Goal: Information Seeking & Learning: Learn about a topic

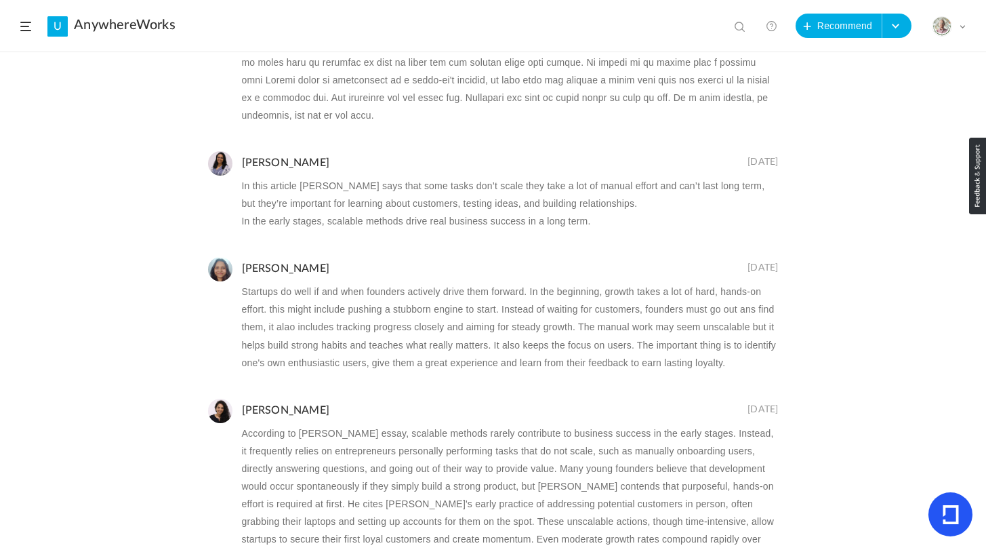
scroll to position [845, 0]
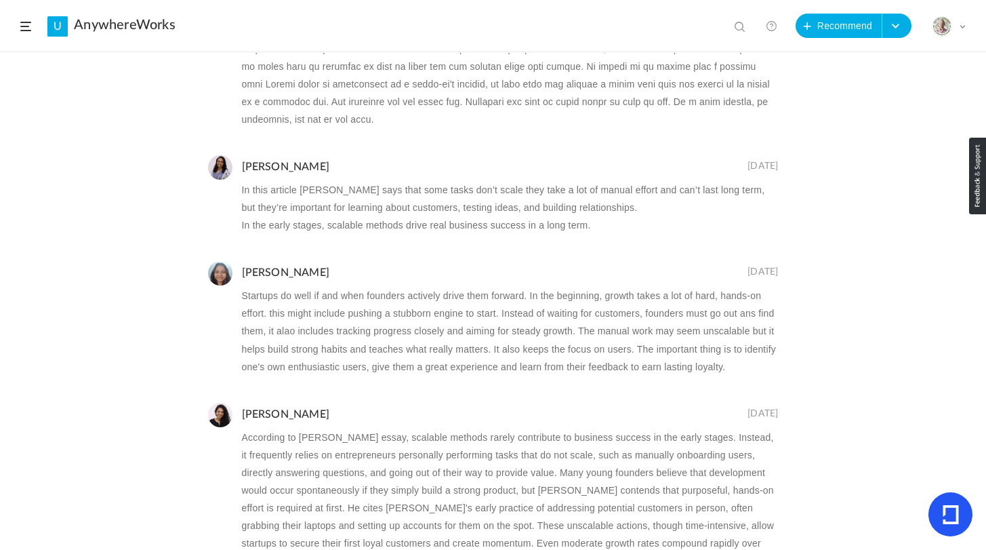
click at [322, 161] on div "[PERSON_NAME] [DATE] In this article [PERSON_NAME] says that some tasks don’t s…" at bounding box center [510, 194] width 537 height 79
click at [317, 193] on p "In this article [PERSON_NAME] says that some tasks don’t scale they take a lot …" at bounding box center [510, 198] width 537 height 35
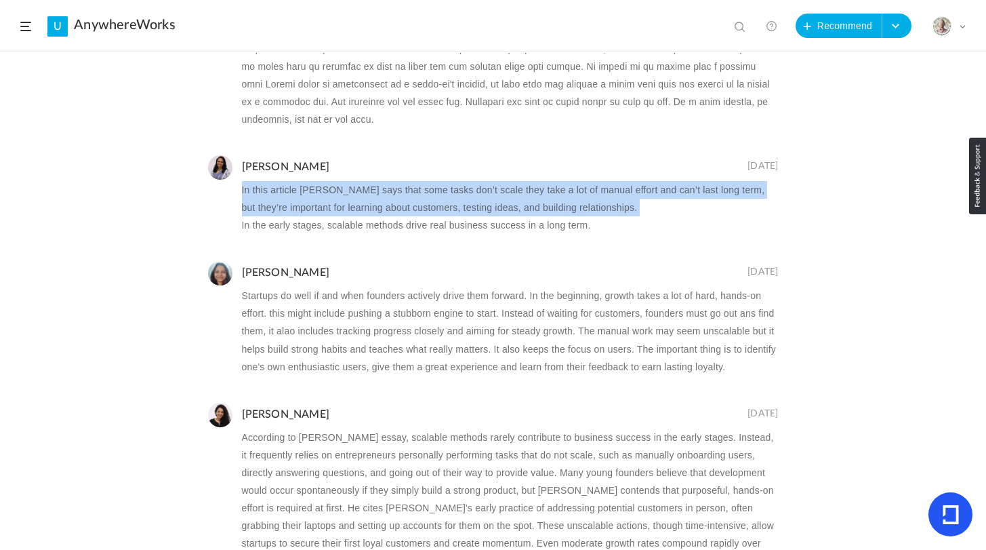
click at [317, 193] on p "In this article [PERSON_NAME] says that some tasks don’t scale they take a lot …" at bounding box center [510, 198] width 537 height 35
copy p "In this article [PERSON_NAME] says that some tasks don’t scale they take a lot …"
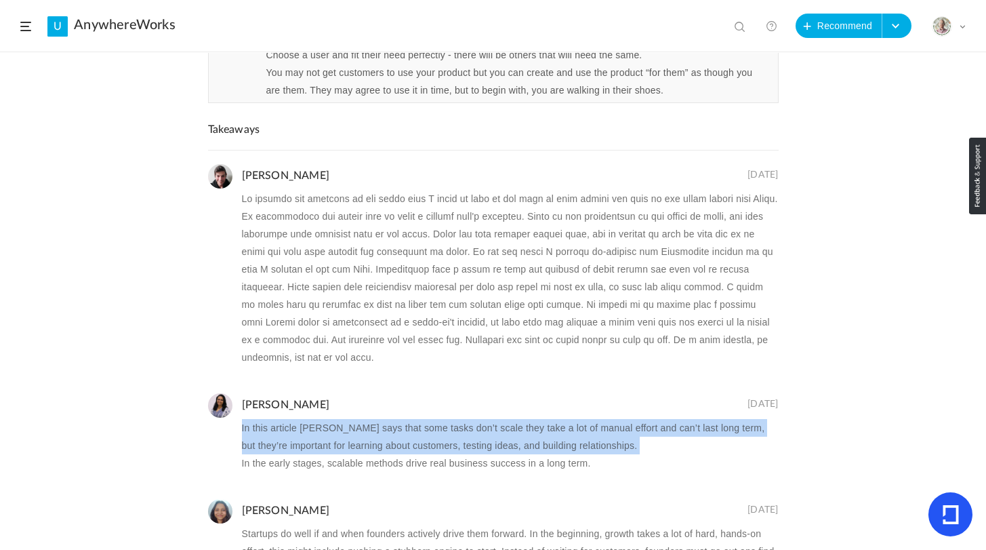
scroll to position [597, 0]
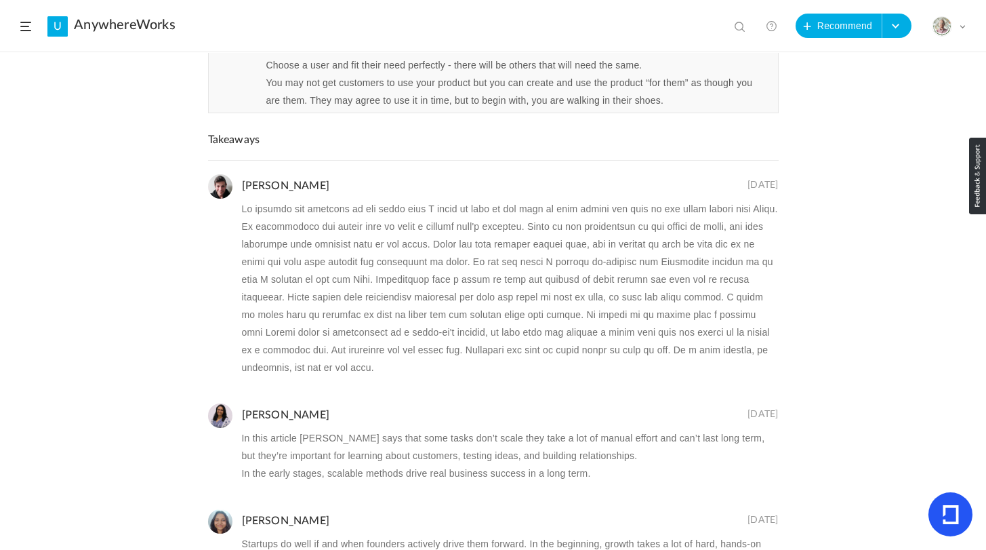
click at [322, 216] on p at bounding box center [510, 288] width 537 height 176
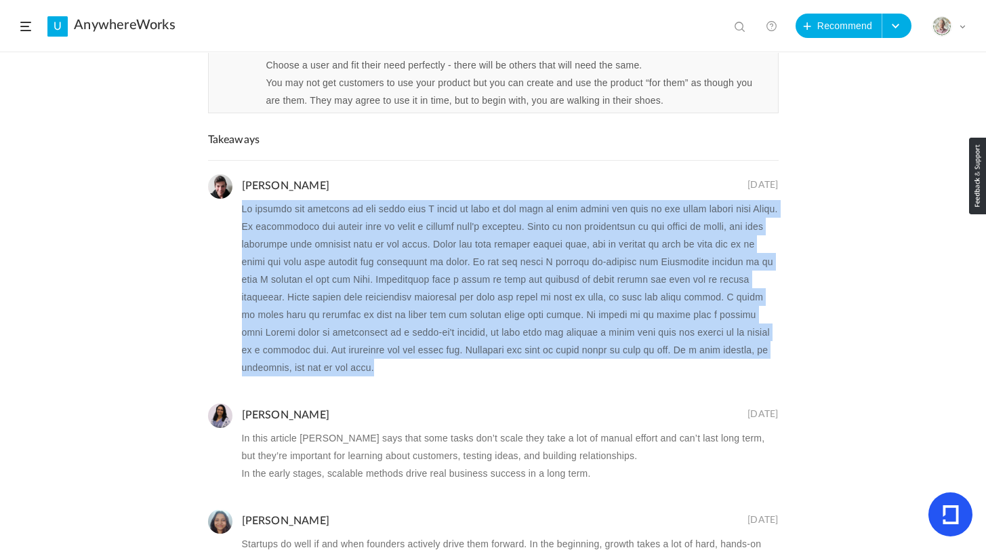
click at [322, 216] on p at bounding box center [510, 288] width 537 height 176
copy ul "As someone who programs in his spare time I found it hard to get wrap my head a…"
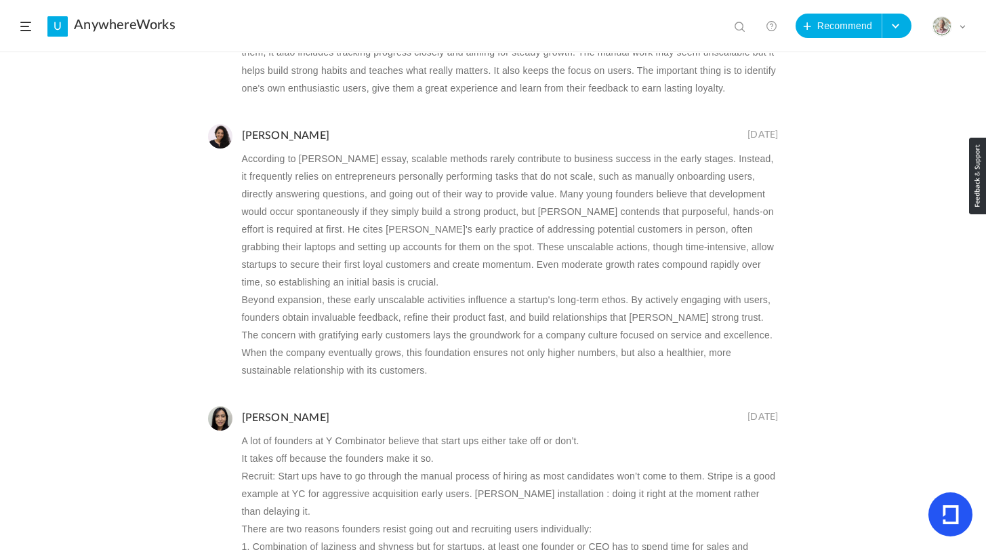
scroll to position [1124, 0]
click at [307, 182] on p "According to [PERSON_NAME] essay, scalable methods rarely contribute to busines…" at bounding box center [510, 219] width 537 height 141
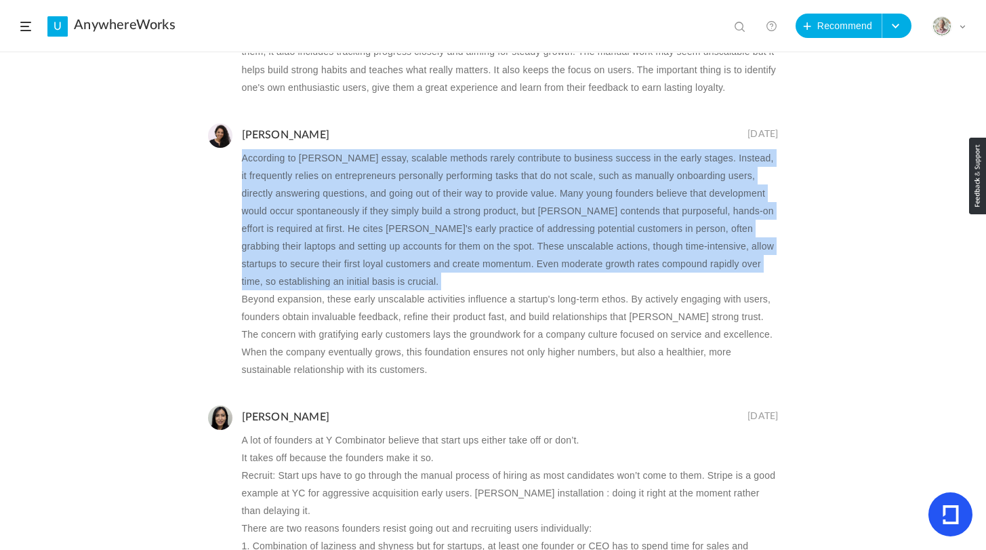
click at [307, 182] on p "According to [PERSON_NAME] essay, scalable methods rarely contribute to busines…" at bounding box center [510, 219] width 537 height 141
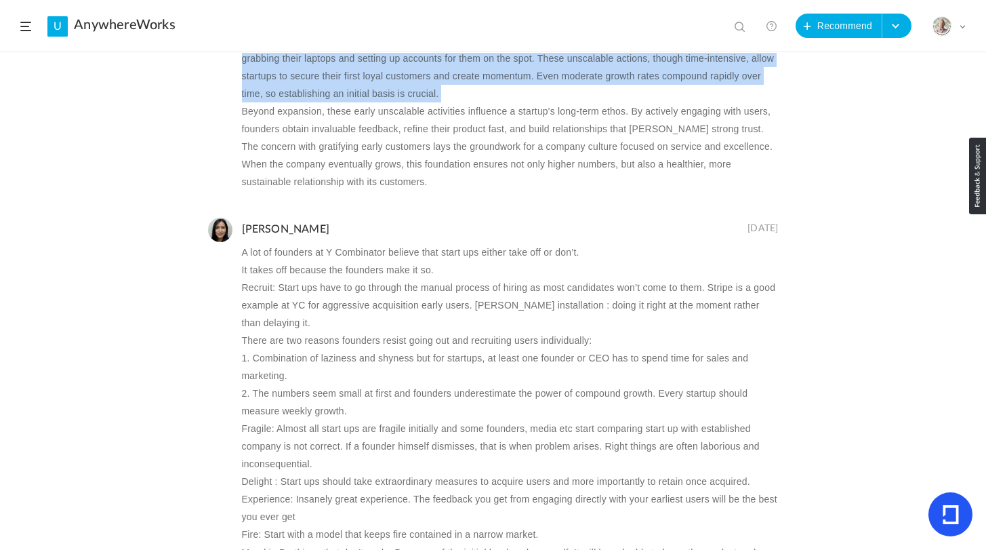
copy p "According to [PERSON_NAME] essay, scalable methods rarely contribute to busines…"
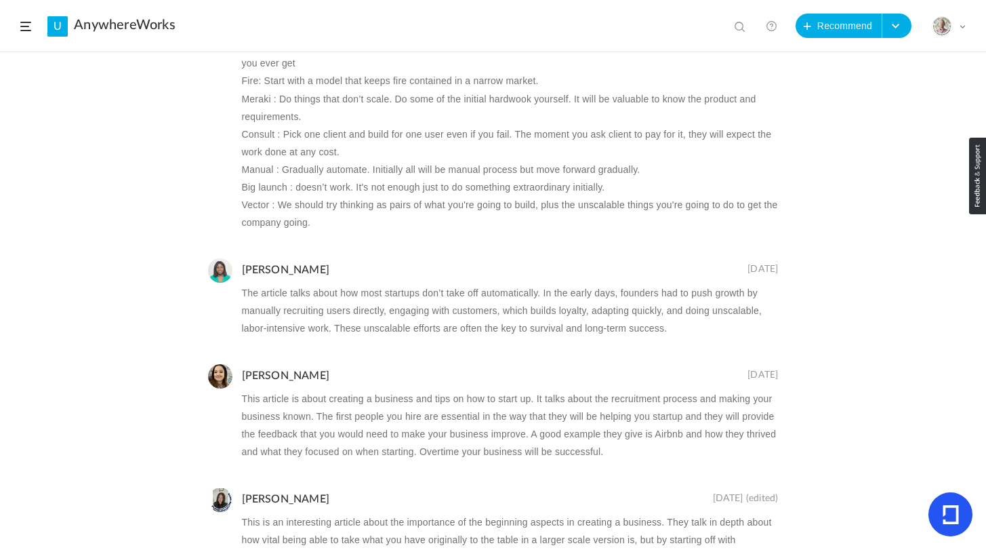
scroll to position [1797, 0]
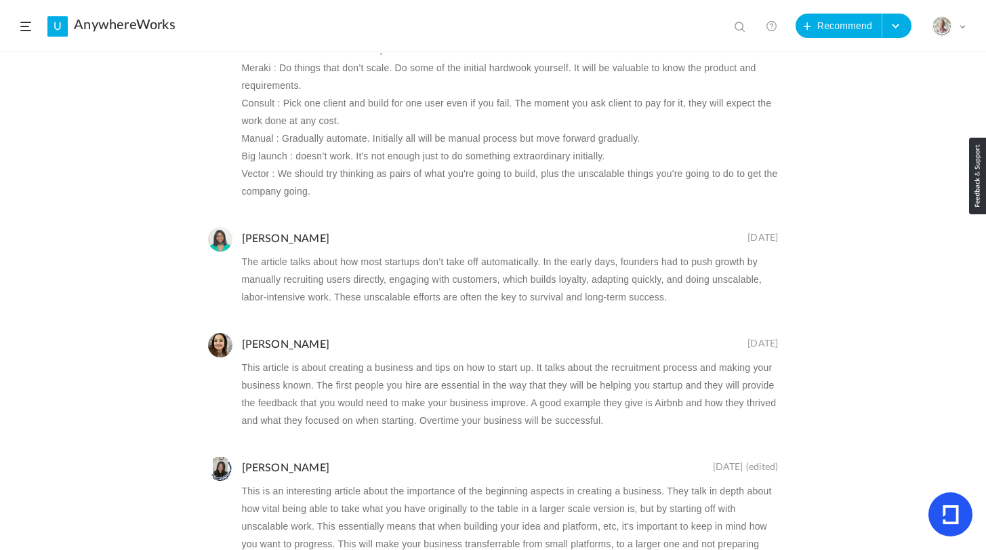
click at [287, 387] on p "This article is about creating a business and tips on how to start up. It talks…" at bounding box center [510, 394] width 537 height 70
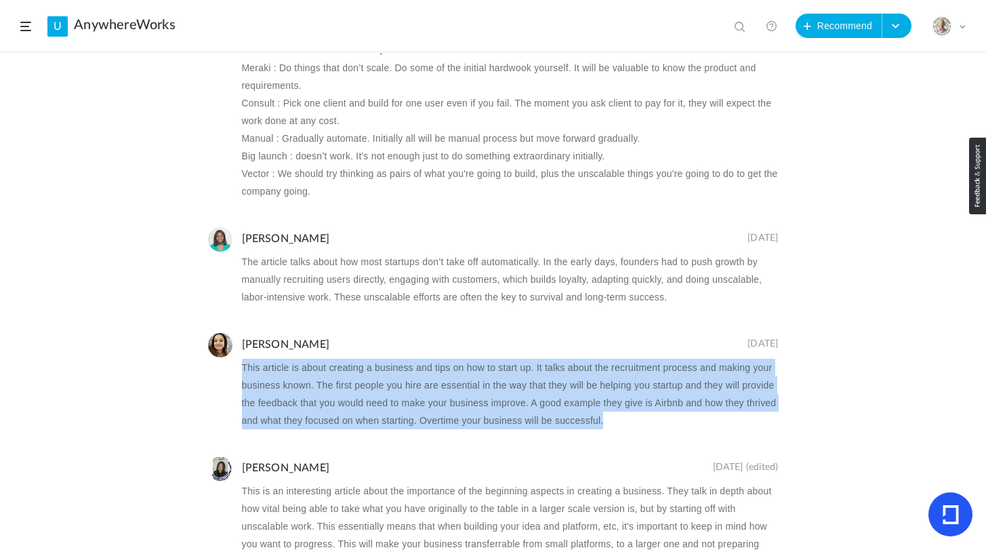
click at [287, 387] on p "This article is about creating a business and tips on how to start up. It talks…" at bounding box center [510, 394] width 537 height 70
copy ul "This article is about creating a business and tips on how to start up. It talks…"
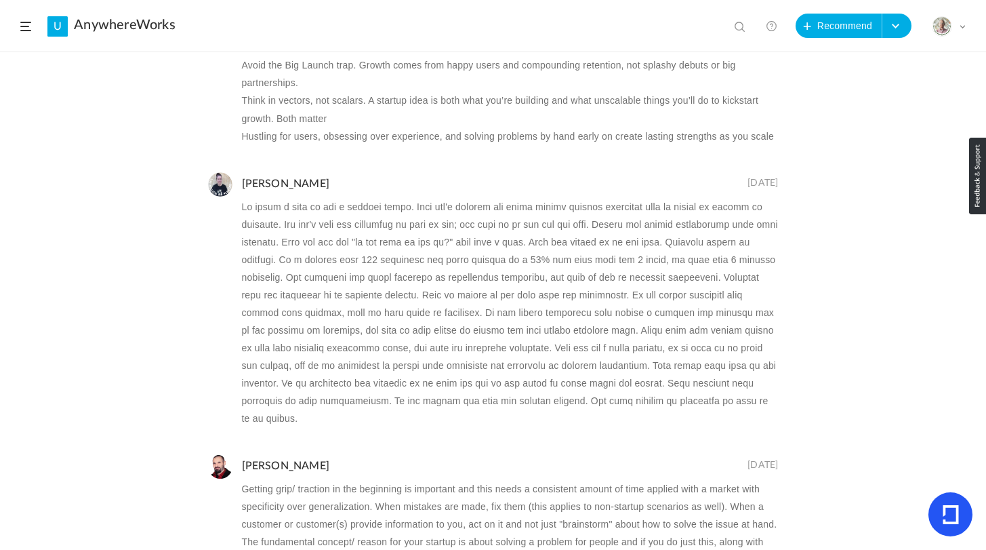
scroll to position [3352, 0]
click at [297, 230] on p at bounding box center [510, 311] width 537 height 229
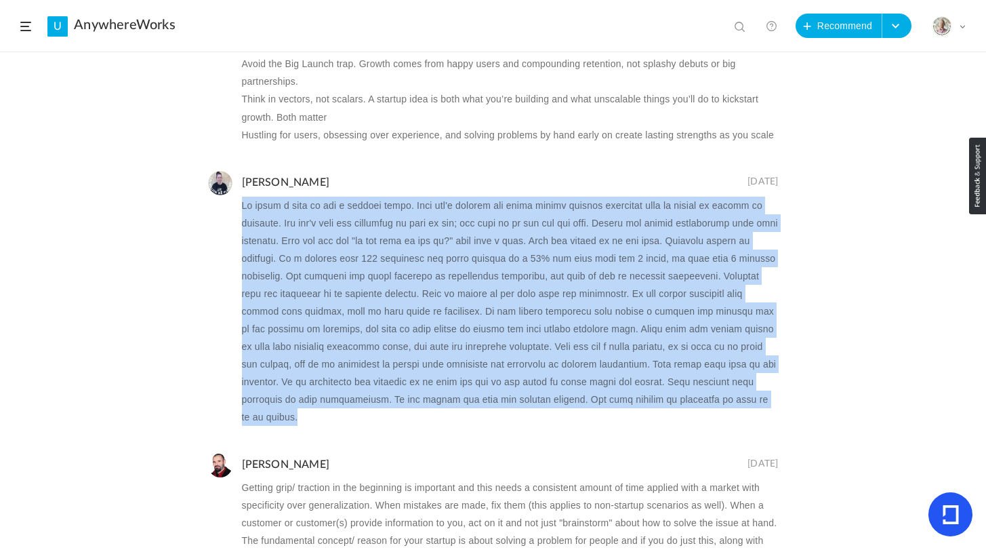
click at [297, 230] on p at bounding box center [510, 311] width 537 height 229
copy ul "It takes a push to get a startup going. They don't usually get going simply bec…"
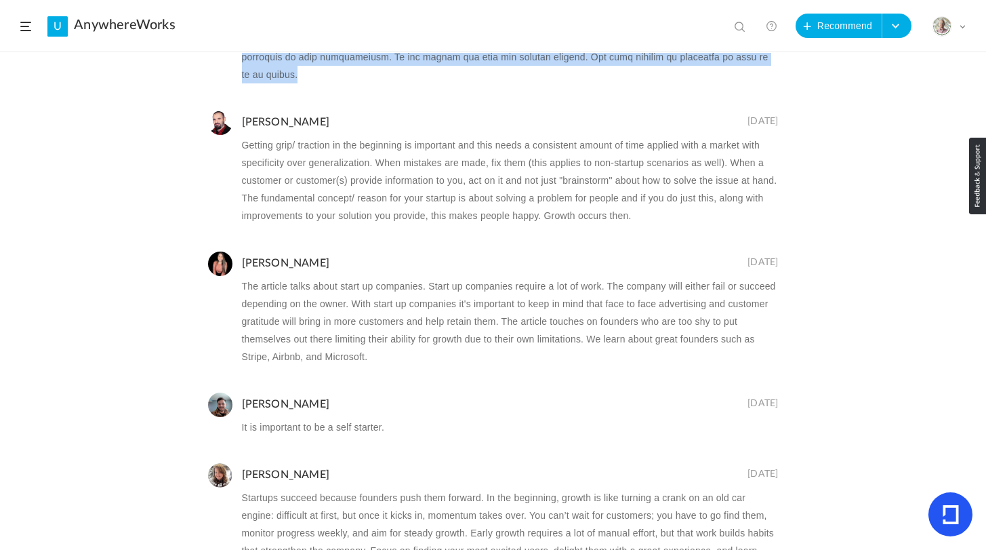
scroll to position [3696, 0]
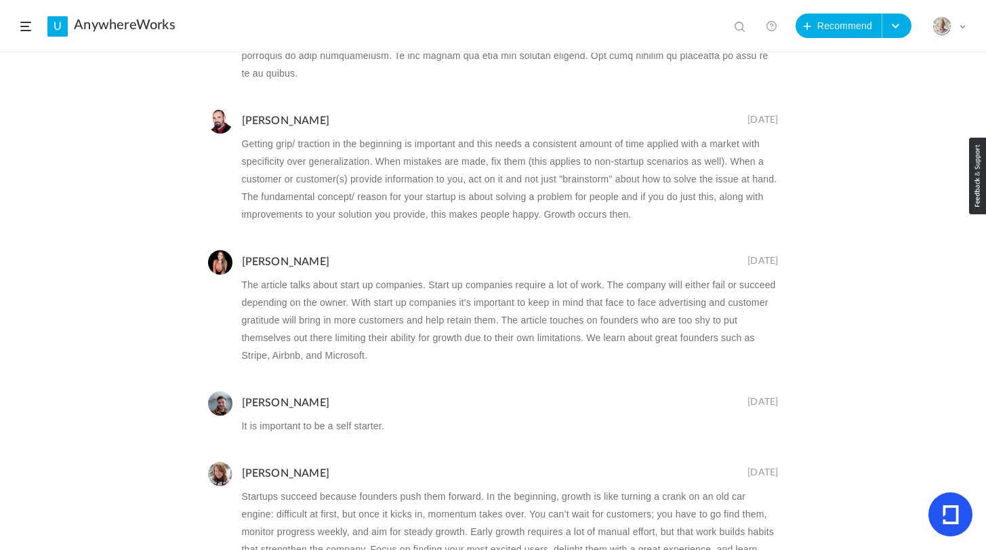
click at [273, 156] on p "Getting grip/ traction in the beginning is important and this needs a consisten…" at bounding box center [510, 179] width 537 height 88
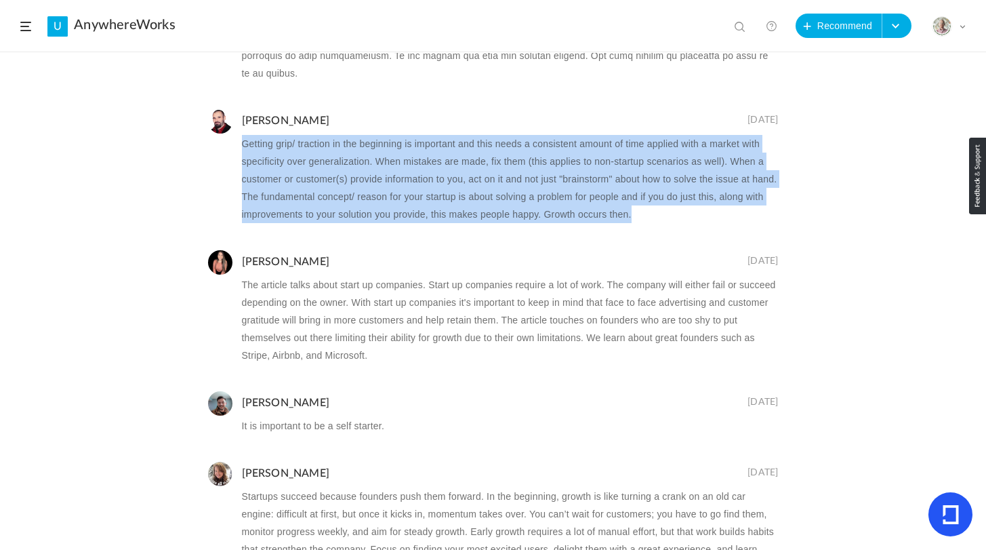
click at [273, 156] on p "Getting grip/ traction in the beginning is important and this needs a consisten…" at bounding box center [510, 179] width 537 height 88
copy ul "Getting grip/ traction in the beginning is important and this needs a consisten…"
click at [273, 156] on p "Getting grip/ traction in the beginning is important and this needs a consisten…" at bounding box center [510, 179] width 537 height 88
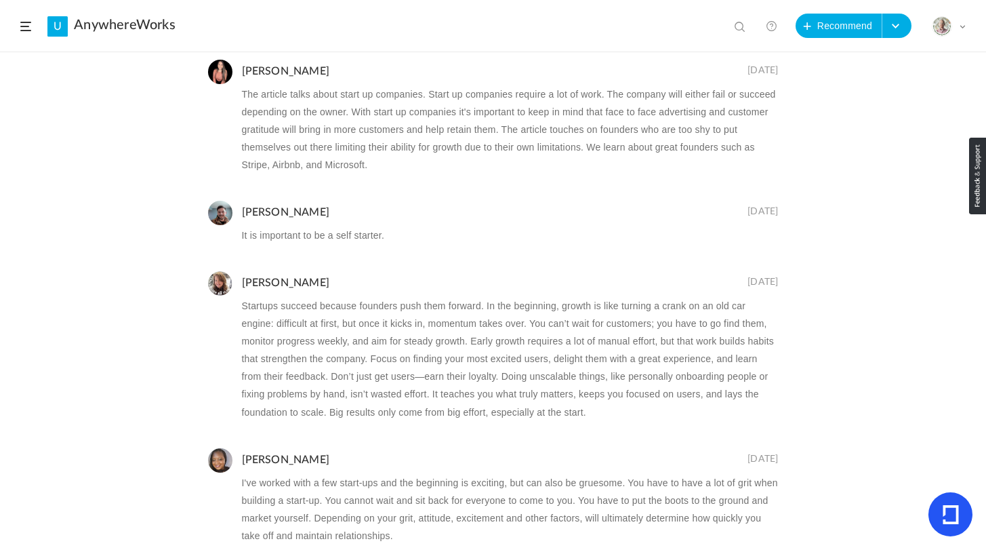
scroll to position [3887, 0]
click at [333, 356] on p "Startups succeed because founders push them forward. In the beginning, growth i…" at bounding box center [510, 357] width 537 height 123
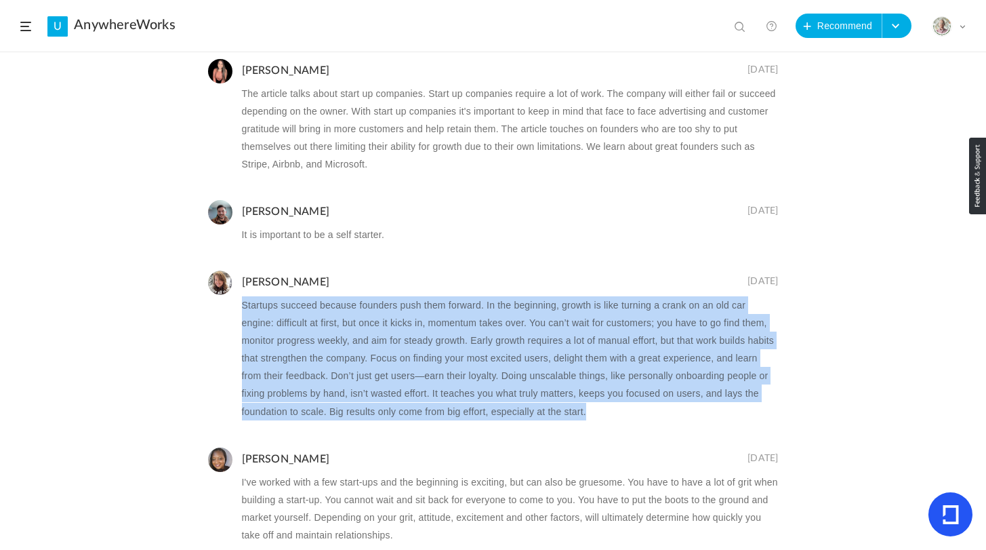
click at [333, 356] on p "Startups succeed because founders push them forward. In the beginning, growth i…" at bounding box center [510, 357] width 537 height 123
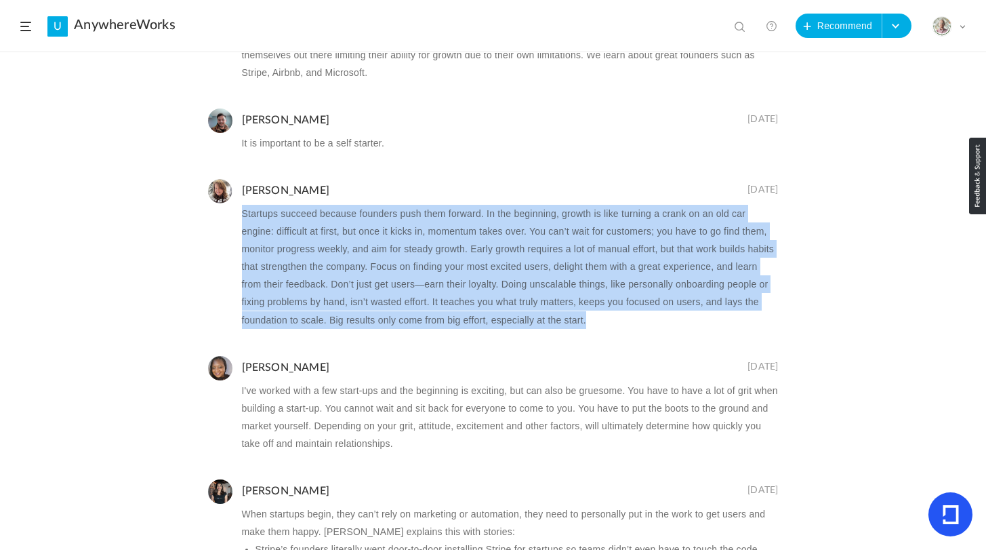
scroll to position [3980, 0]
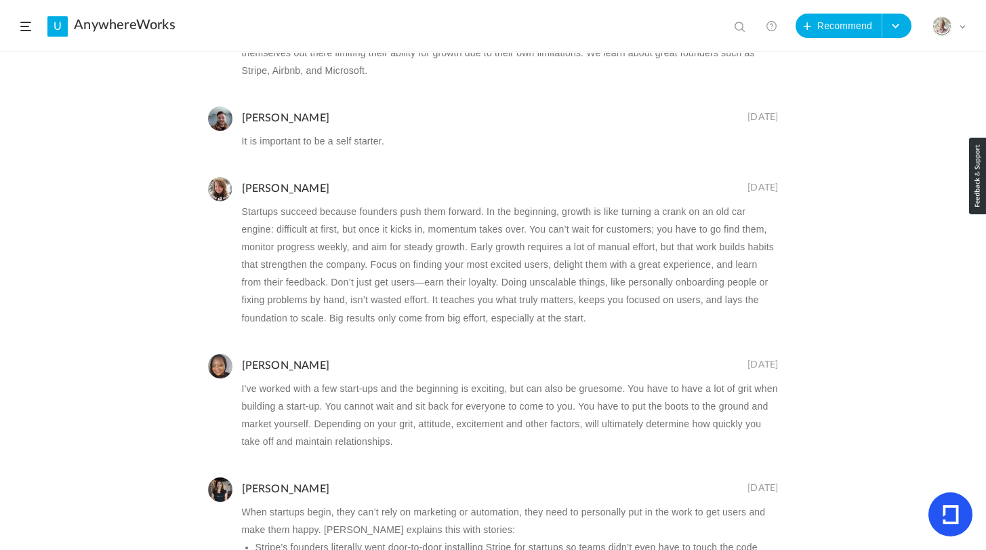
click at [305, 396] on p "I've worked with a few start-ups and the beginning is exciting, but can also be…" at bounding box center [510, 415] width 537 height 70
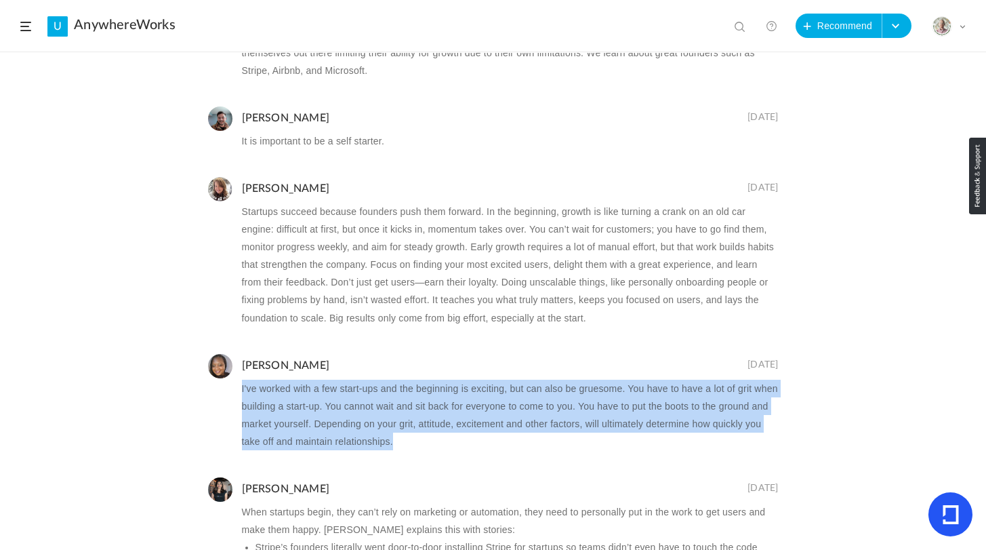
click at [305, 396] on p "I've worked with a few start-ups and the beginning is exciting, but can also be…" at bounding box center [510, 415] width 537 height 70
copy ul "I've worked with a few start-ups and the beginning is exciting, but can also be…"
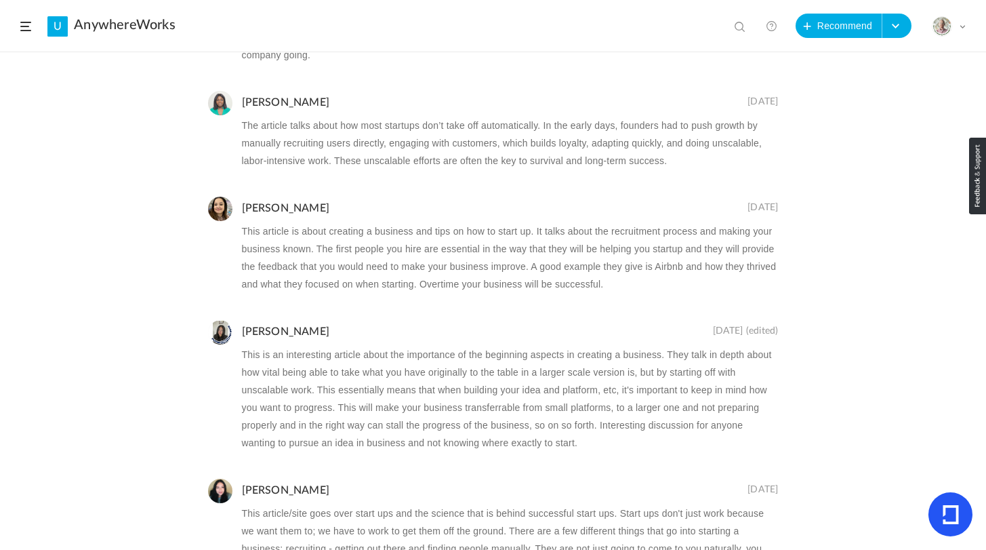
scroll to position [1810, 0]
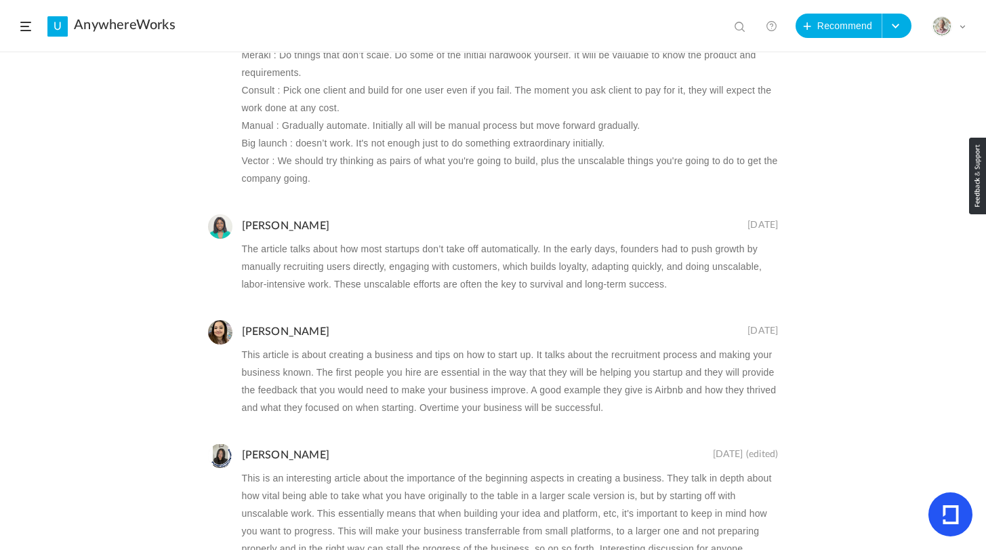
click at [57, 299] on div "Recommended by [PERSON_NAME] AnywhereWorks [DATE] 140 Share Edit Delete 30m" at bounding box center [493, 301] width 986 height 497
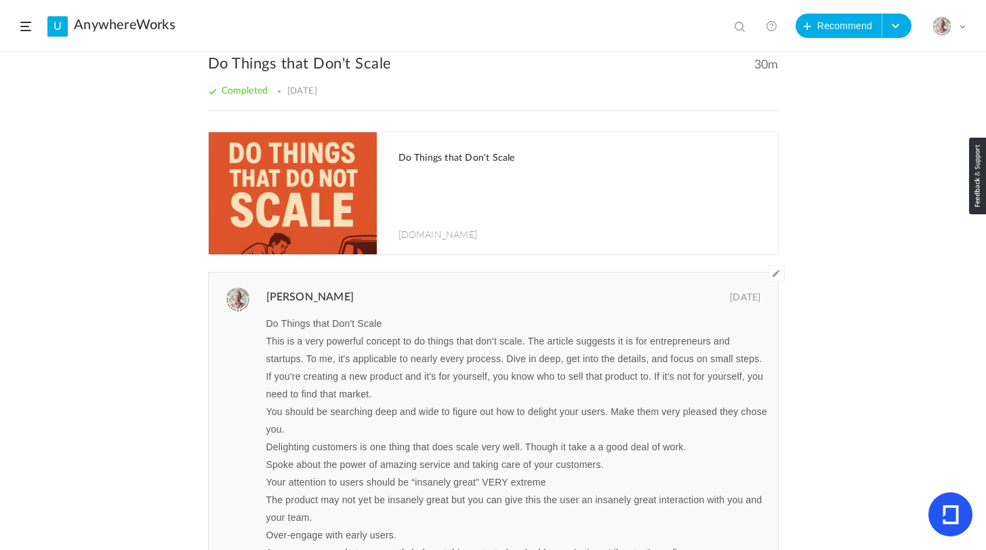
scroll to position [0, 0]
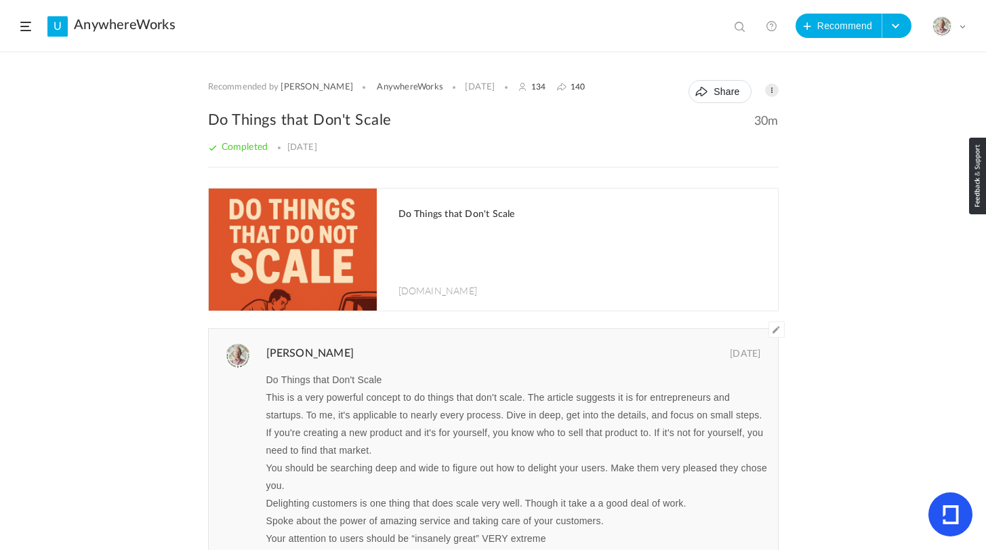
click at [24, 26] on span at bounding box center [25, 26] width 11 height 9
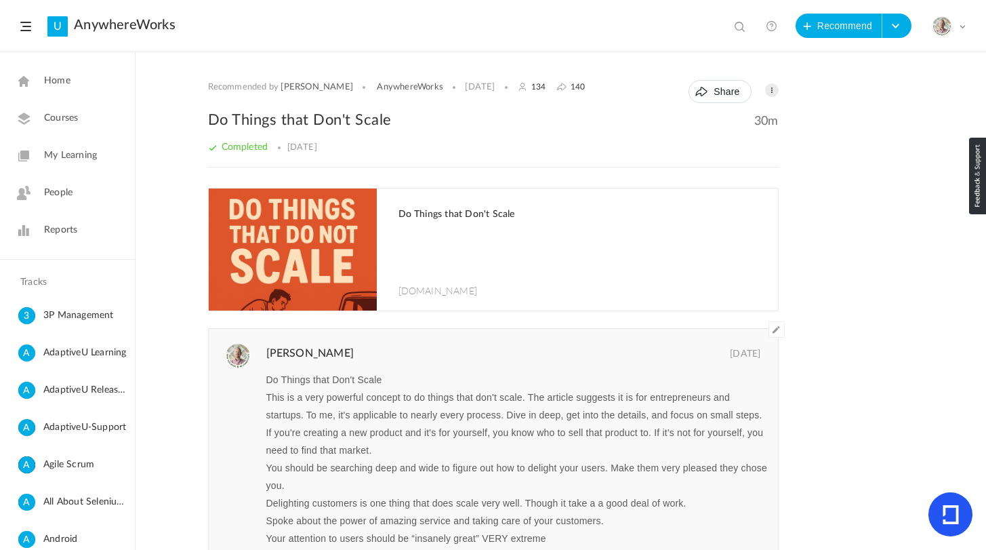
click at [73, 161] on span "My Learning" at bounding box center [70, 155] width 53 height 14
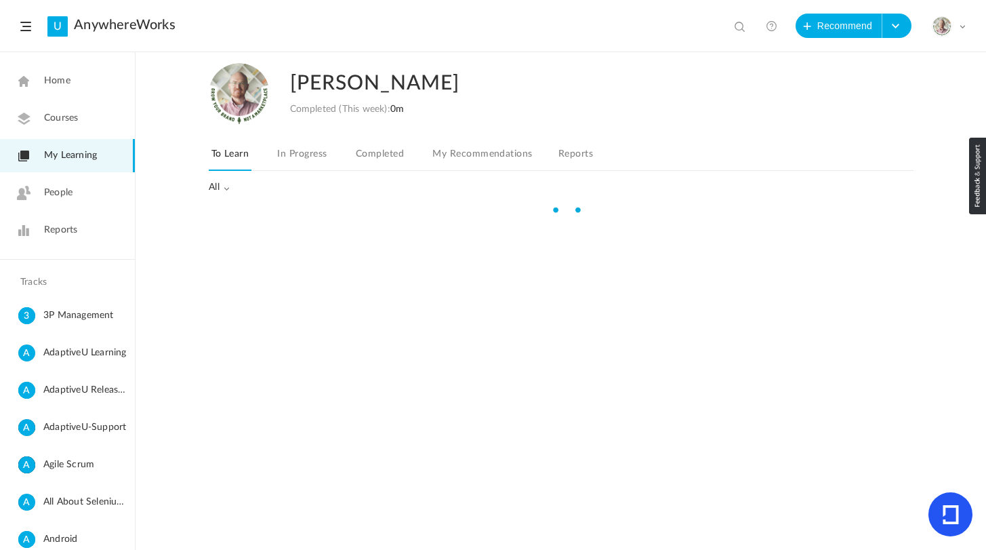
click at [73, 89] on link "Home" at bounding box center [67, 80] width 135 height 33
